Goal: Navigation & Orientation: Find specific page/section

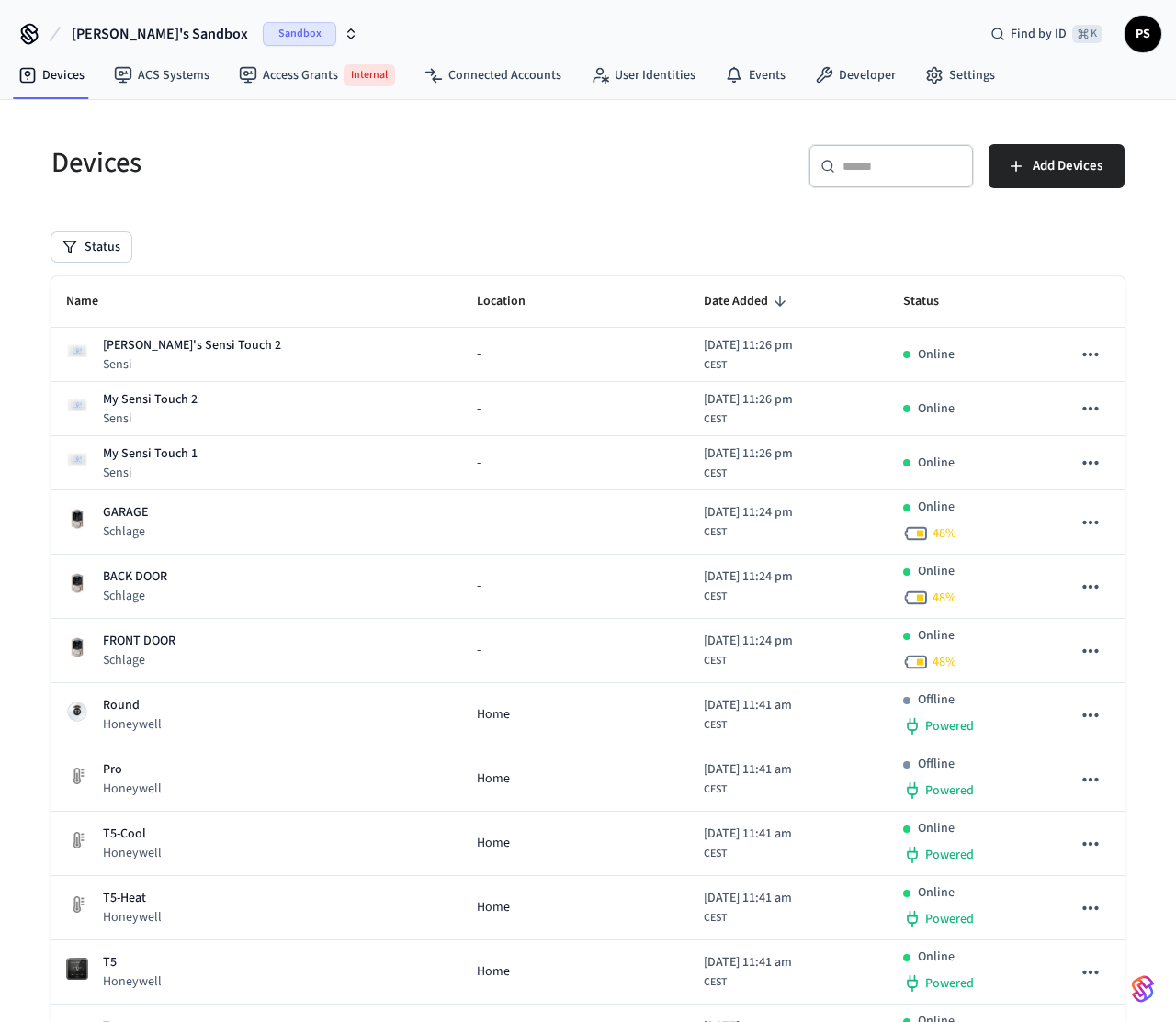
click at [91, 45] on button "Paweł's Sandbox Sandbox" at bounding box center [215, 34] width 297 height 39
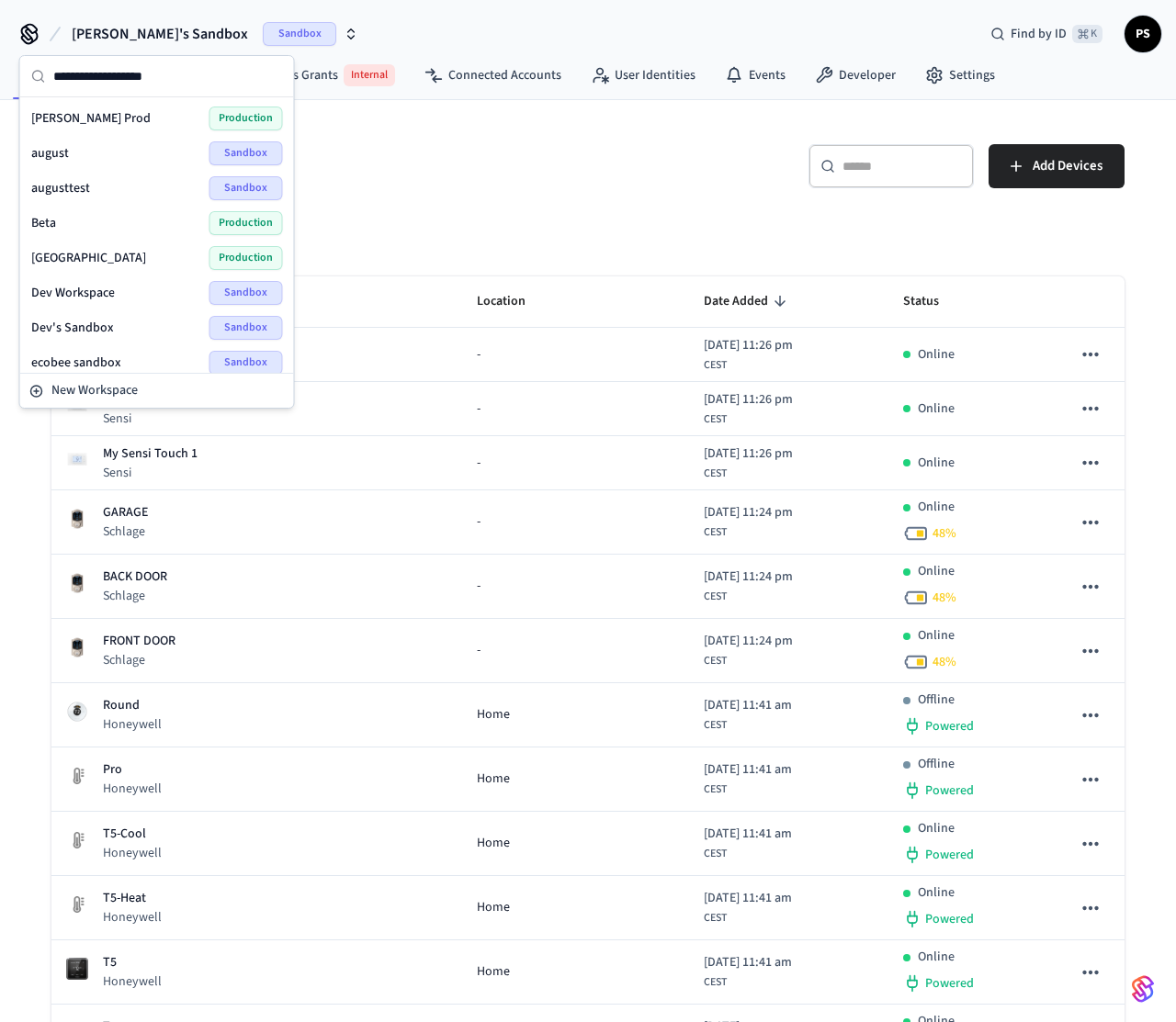
click at [416, 219] on div "Devices ​ ​ Add Devices Status Name Location Date Added Status Jane's Sensi Tou…" at bounding box center [588, 878] width 1102 height 1512
